Goal: Find specific page/section: Find specific page/section

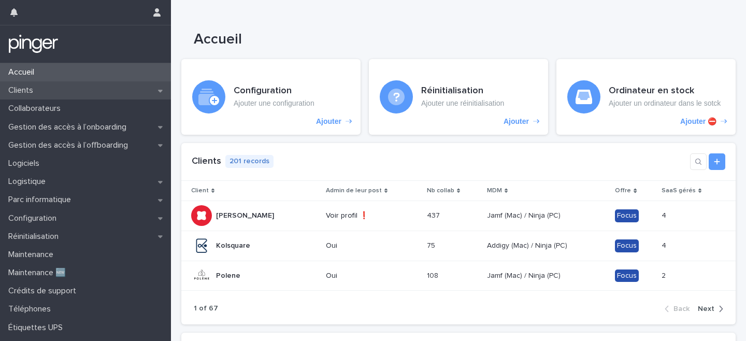
click at [38, 91] on p "Clients" at bounding box center [22, 90] width 37 height 10
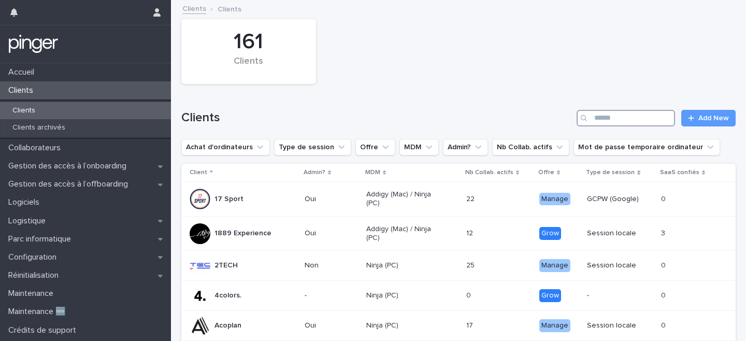
click at [637, 122] on input "Search" at bounding box center [626, 118] width 98 height 17
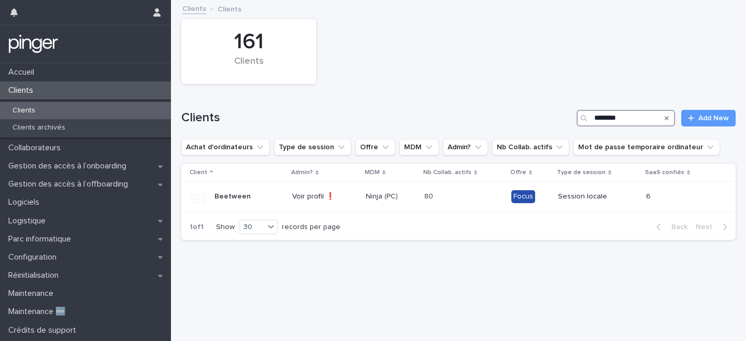
type input "********"
click at [255, 200] on div "Beetween" at bounding box center [237, 197] width 94 height 21
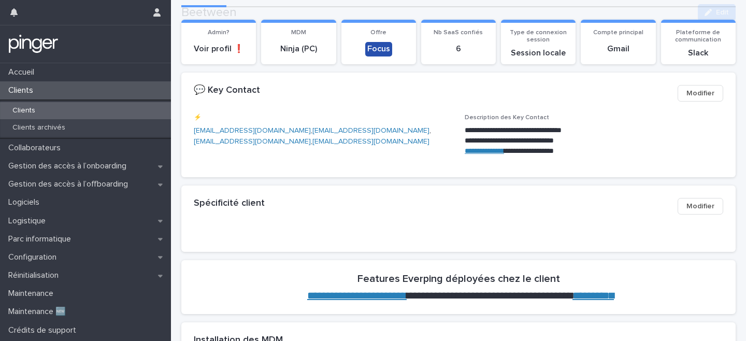
scroll to position [269, 0]
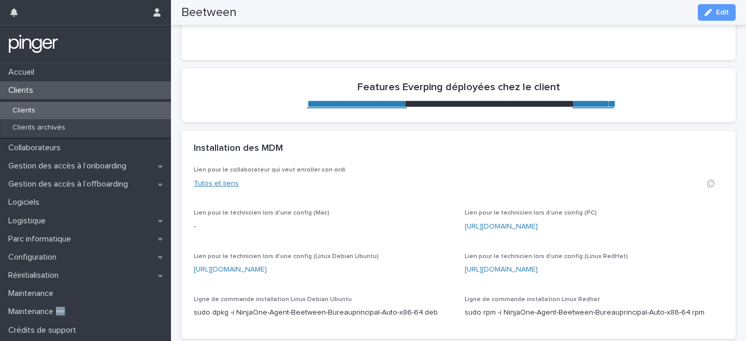
click at [214, 185] on link "Tutos et liens" at bounding box center [216, 183] width 45 height 7
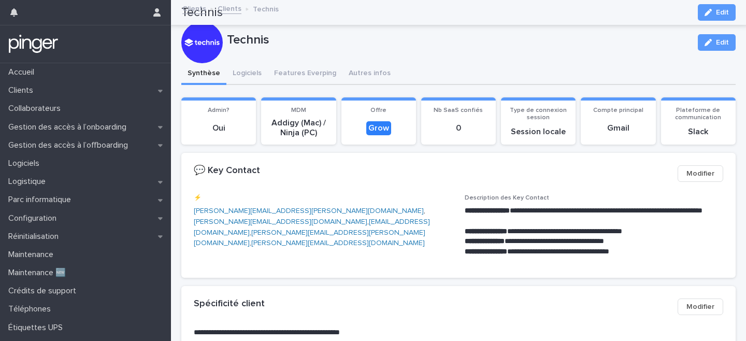
scroll to position [300, 0]
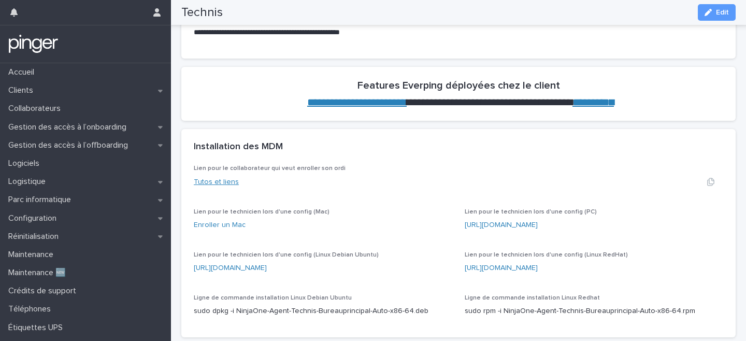
click at [224, 181] on link "Tutos et liens" at bounding box center [216, 181] width 45 height 7
